Goal: Task Accomplishment & Management: Manage account settings

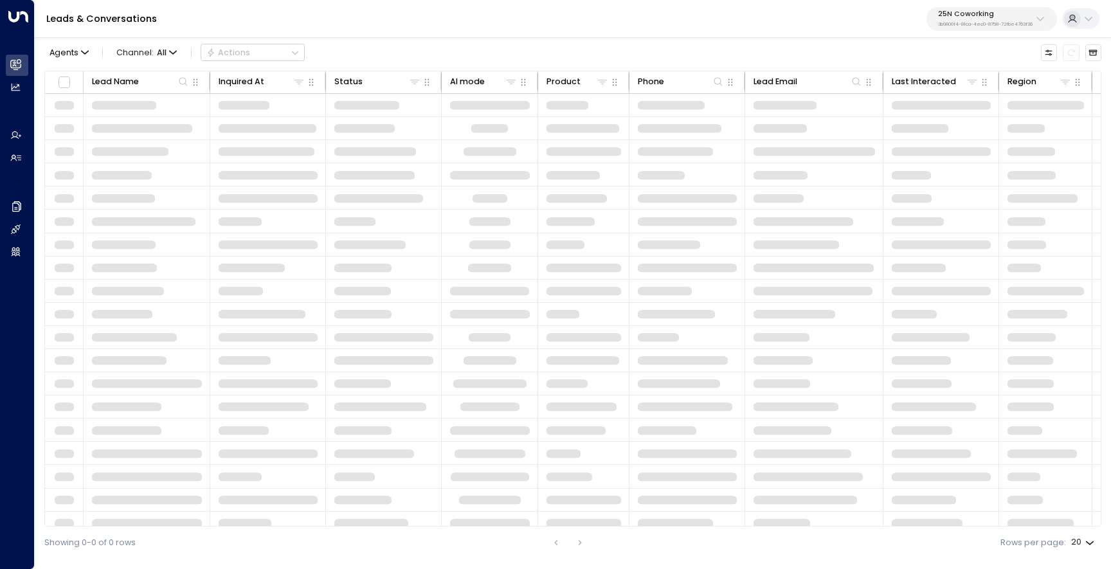
click at [964, 31] on div "Leads & Conversations 25N Coworking 3b9800f4-81ca-4ec0-8758-72fbe4763f36" at bounding box center [573, 19] width 1077 height 38
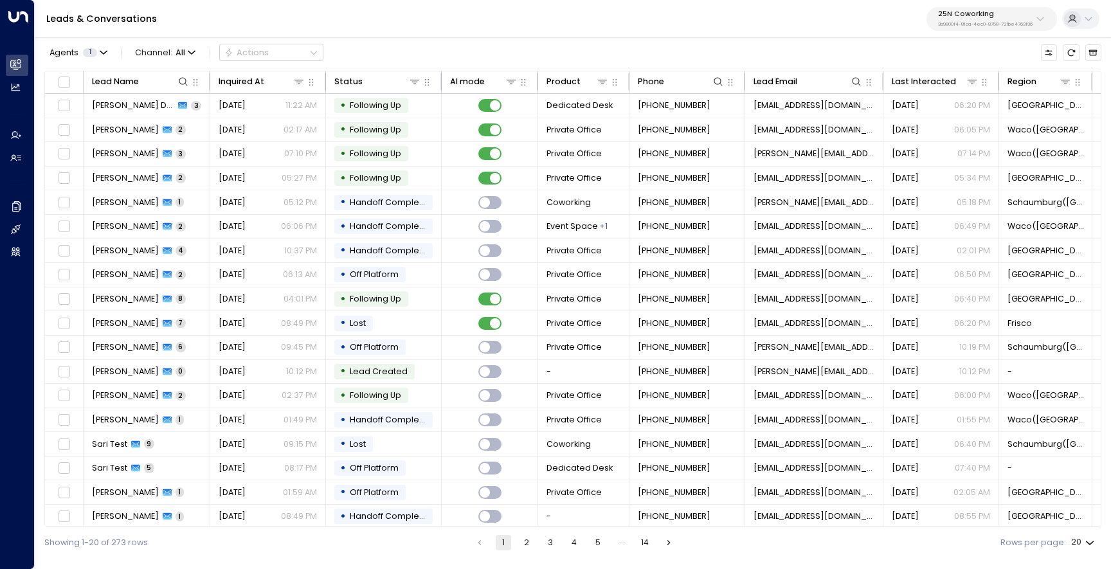
click at [968, 24] on p "3b9800f4-81ca-4ec0-8758-72fbe4763f36" at bounding box center [985, 24] width 95 height 5
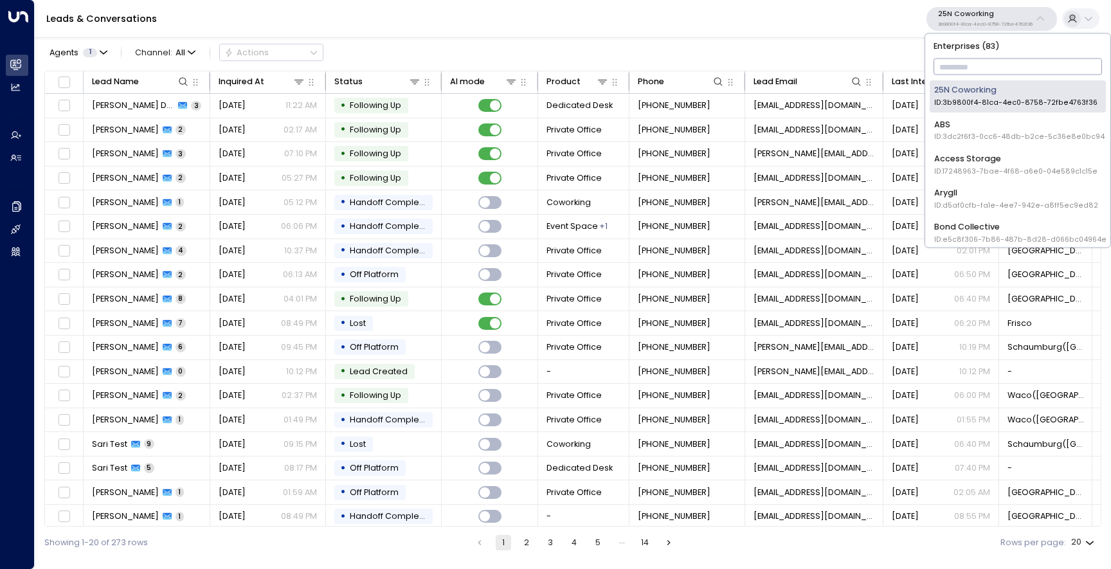
click at [964, 62] on input "text" at bounding box center [1018, 67] width 169 height 23
type input "*****"
click at [963, 176] on li "Uniti Demos ID: 4c025b01-9fa0-46ff-ab3a-a620b886896e" at bounding box center [1018, 165] width 176 height 32
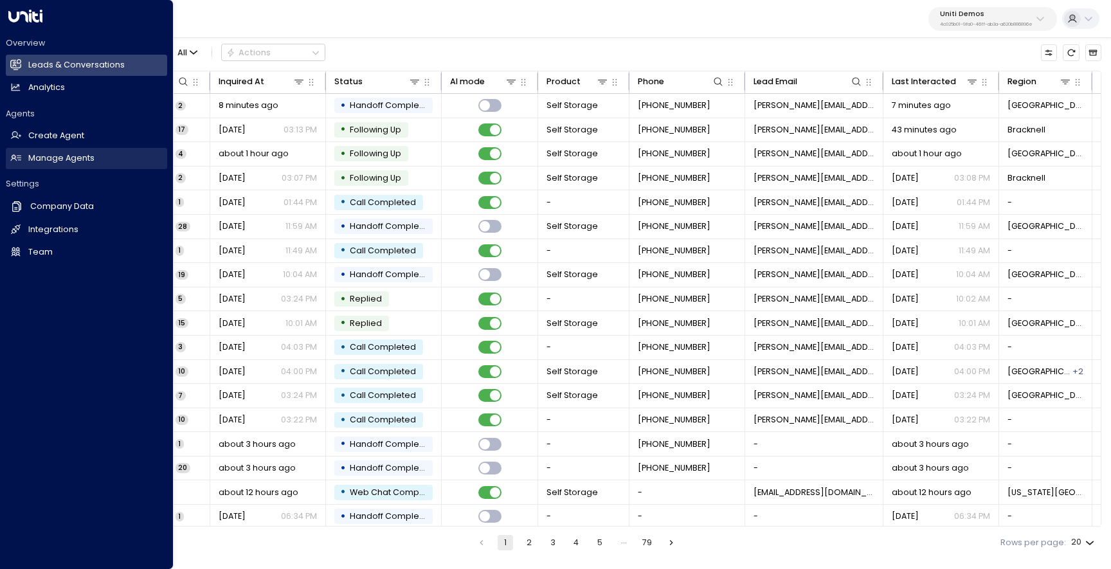
click at [82, 164] on h2 "Manage Agents" at bounding box center [61, 158] width 66 height 12
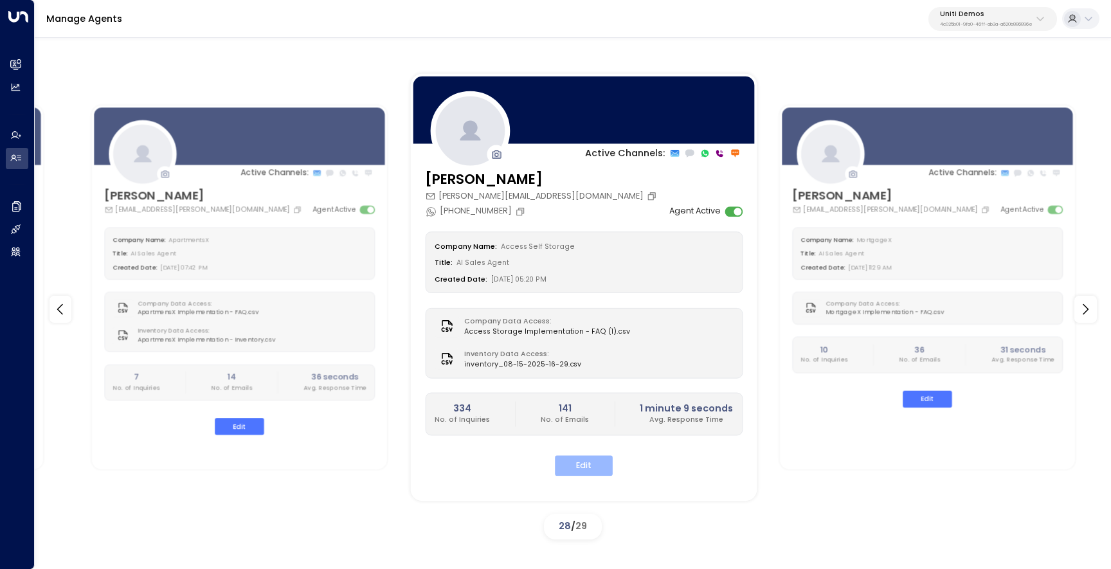
click at [583, 462] on button "Edit" at bounding box center [584, 466] width 58 height 20
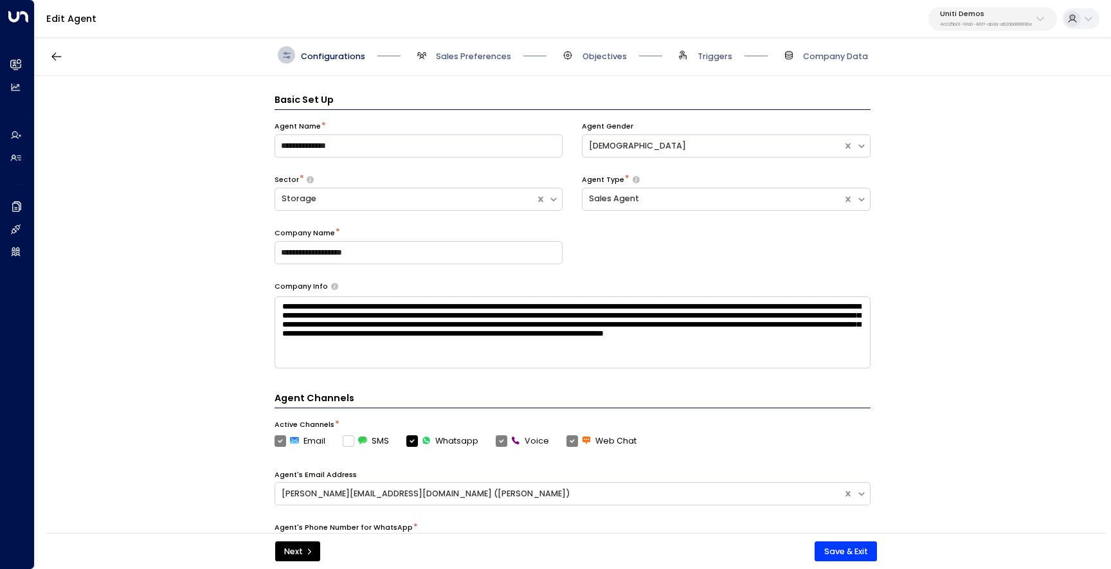
scroll to position [17, 0]
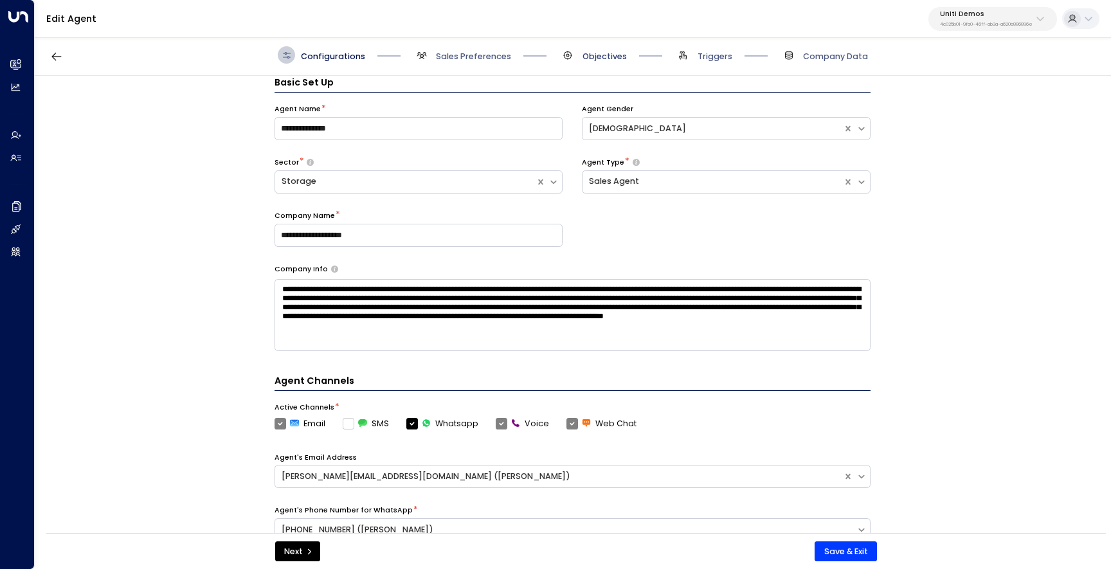
click at [600, 58] on span "Objectives" at bounding box center [605, 57] width 44 height 12
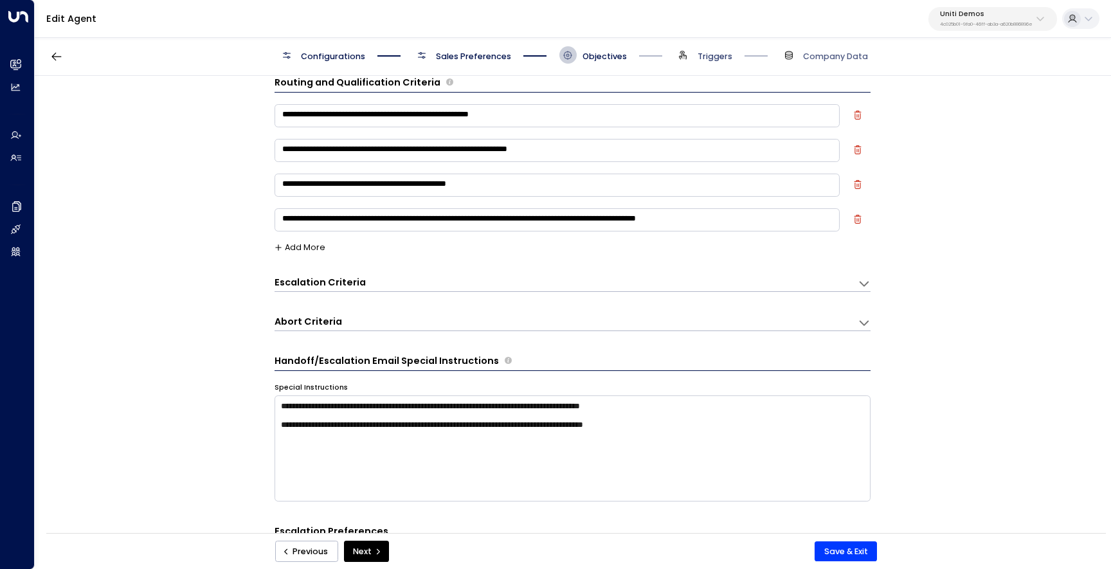
click at [702, 54] on span "Triggers" at bounding box center [715, 57] width 35 height 12
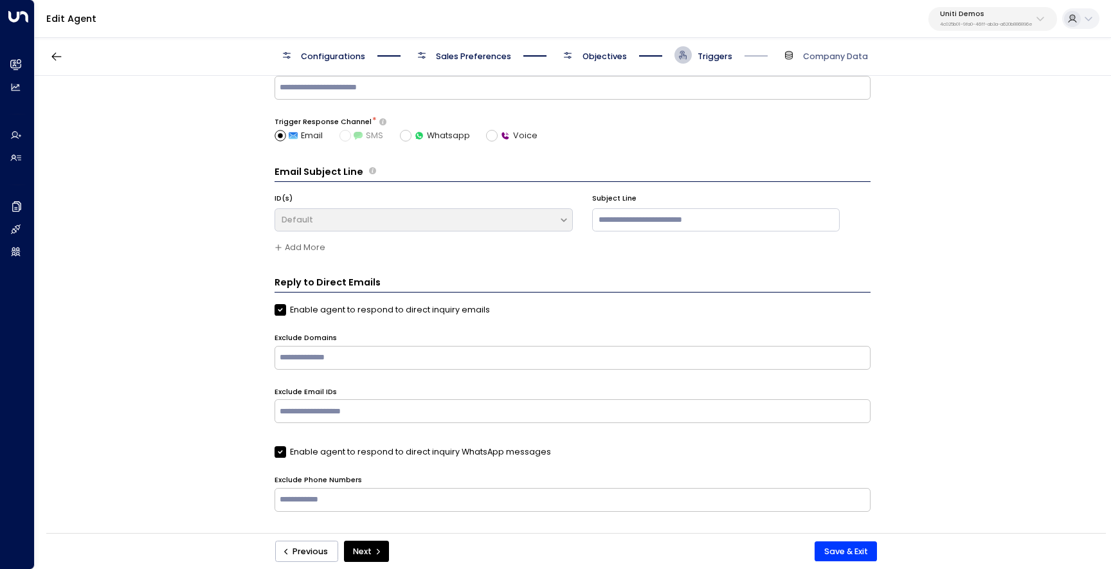
scroll to position [0, 0]
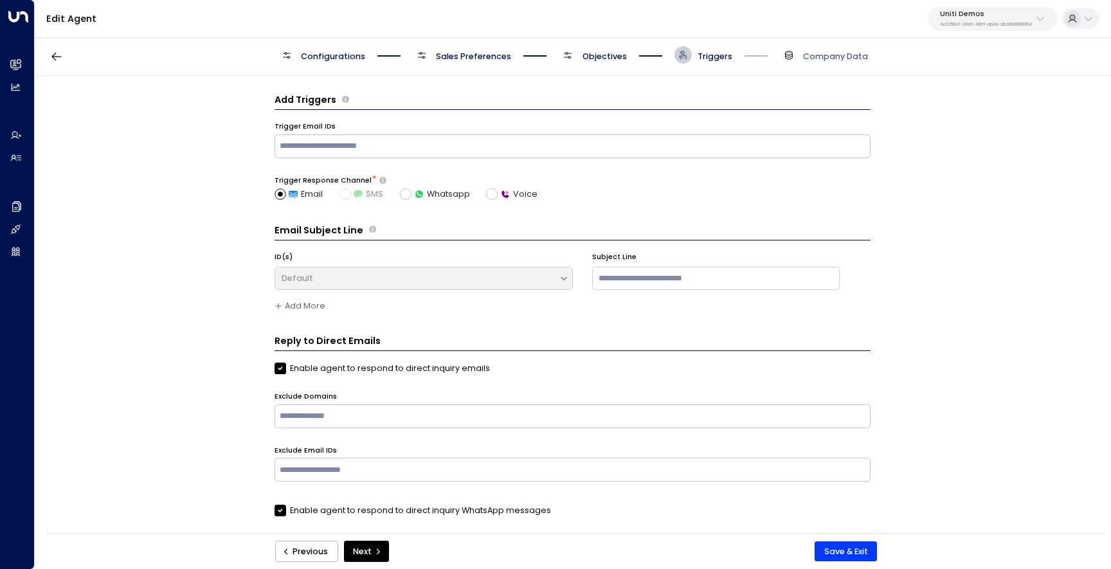
click at [593, 51] on span "Objectives" at bounding box center [605, 57] width 44 height 12
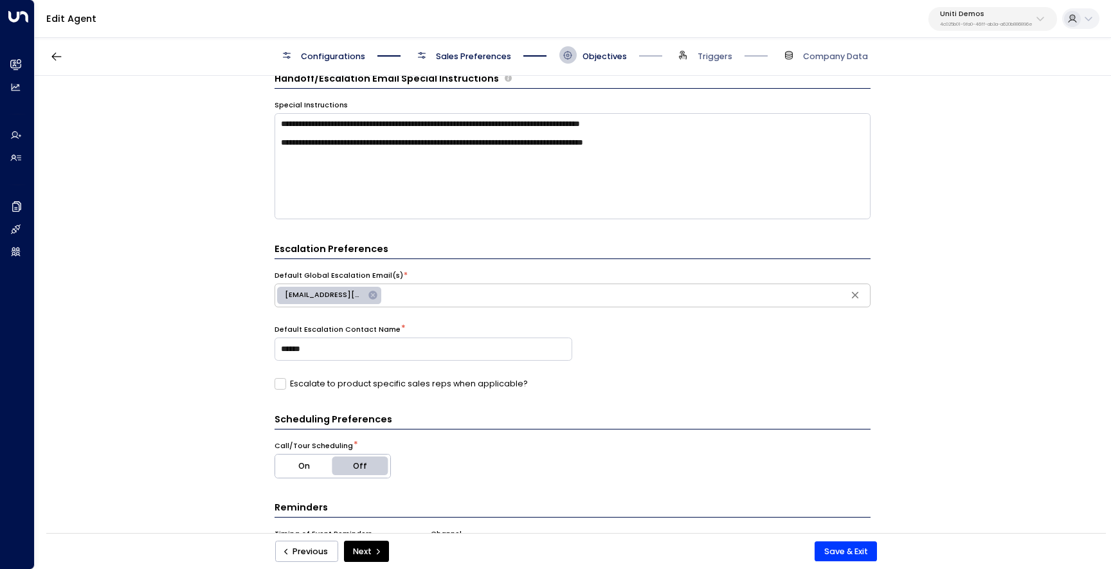
scroll to position [410, 0]
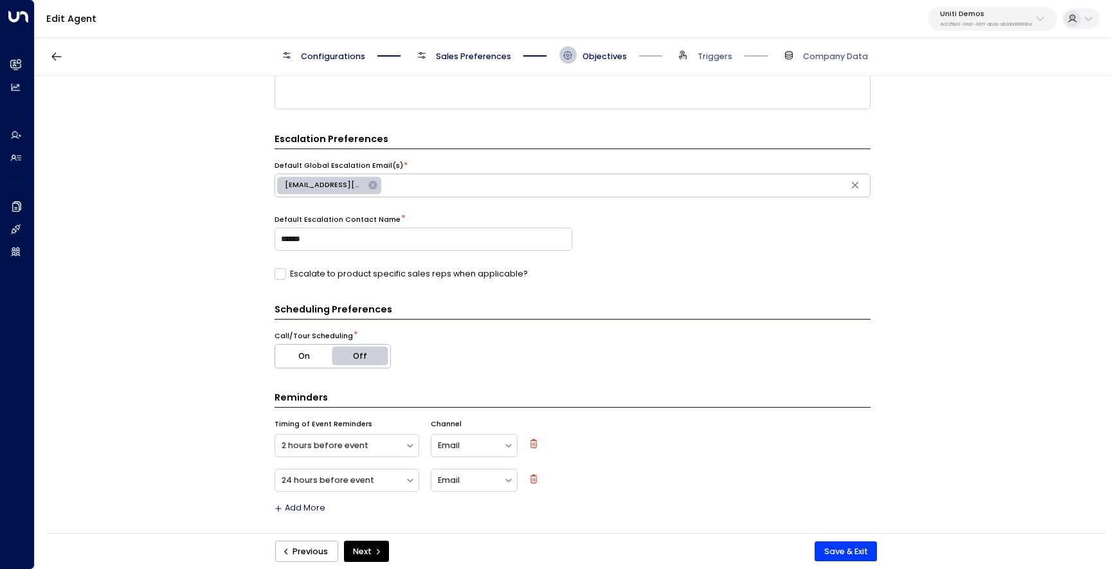
click at [369, 187] on icon at bounding box center [373, 185] width 8 height 8
click at [392, 185] on input "text" at bounding box center [572, 186] width 590 height 18
type input "**********"
click at [670, 286] on form "**********" at bounding box center [573, 99] width 596 height 830
click at [843, 552] on button "Save & Exit" at bounding box center [846, 552] width 62 height 21
